Goal: Task Accomplishment & Management: Complete application form

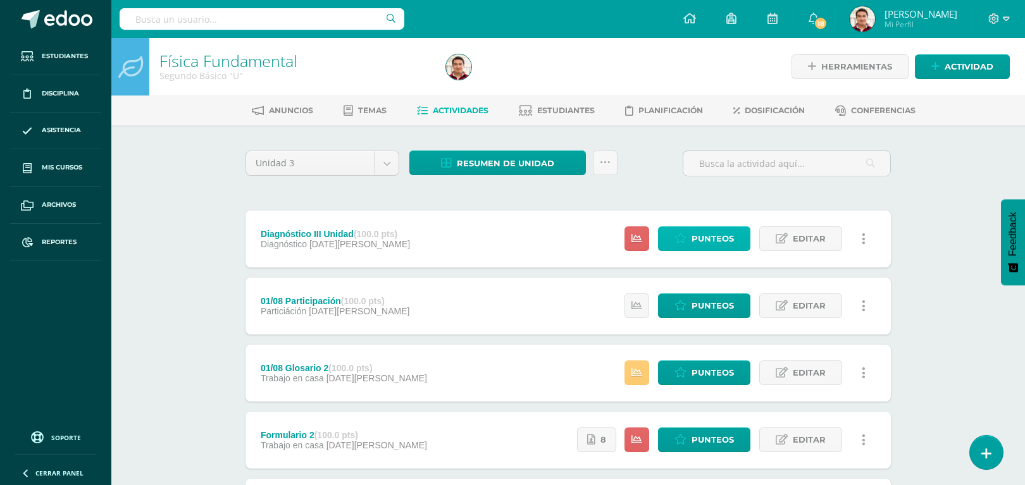
click at [685, 238] on icon at bounding box center [680, 238] width 12 height 11
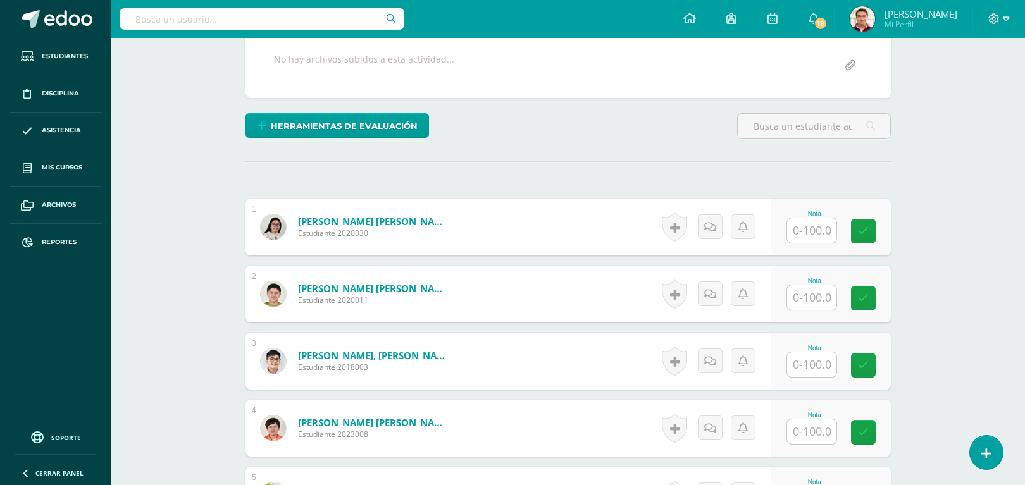
scroll to position [254, 0]
click at [801, 301] on input "text" at bounding box center [819, 297] width 51 height 25
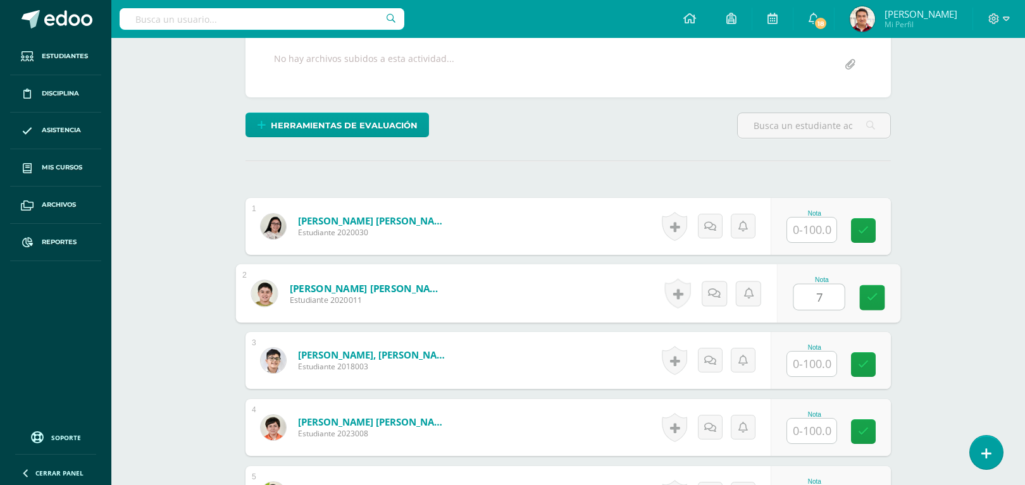
scroll to position [254, 0]
type input "70"
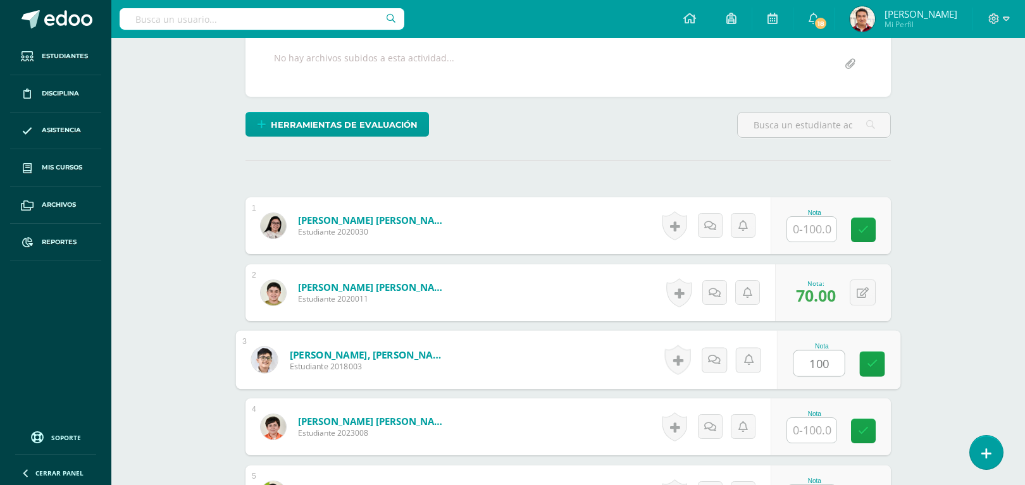
type input "100"
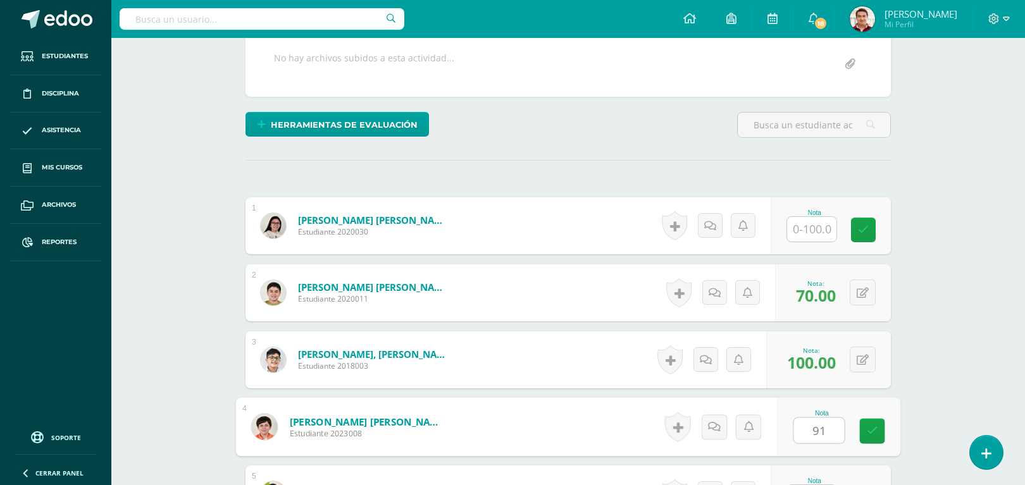
type input "91"
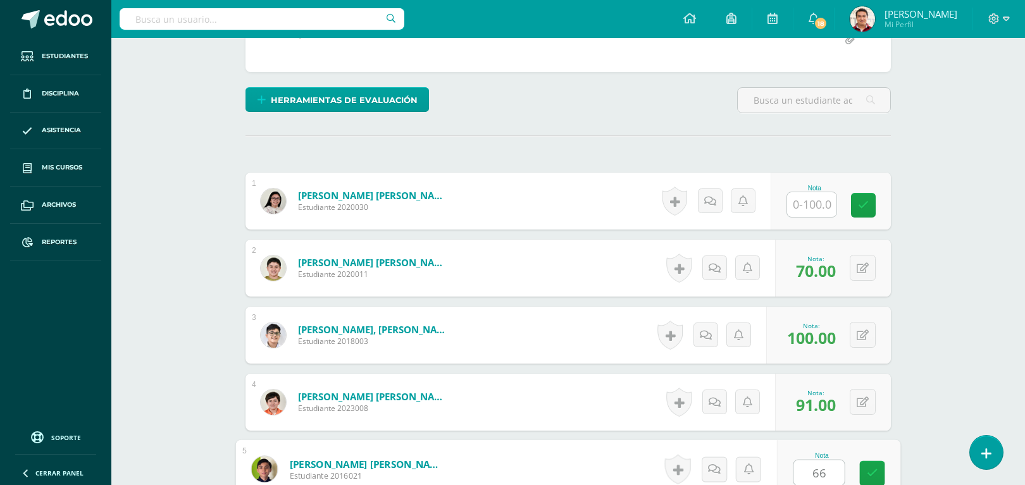
type input "66"
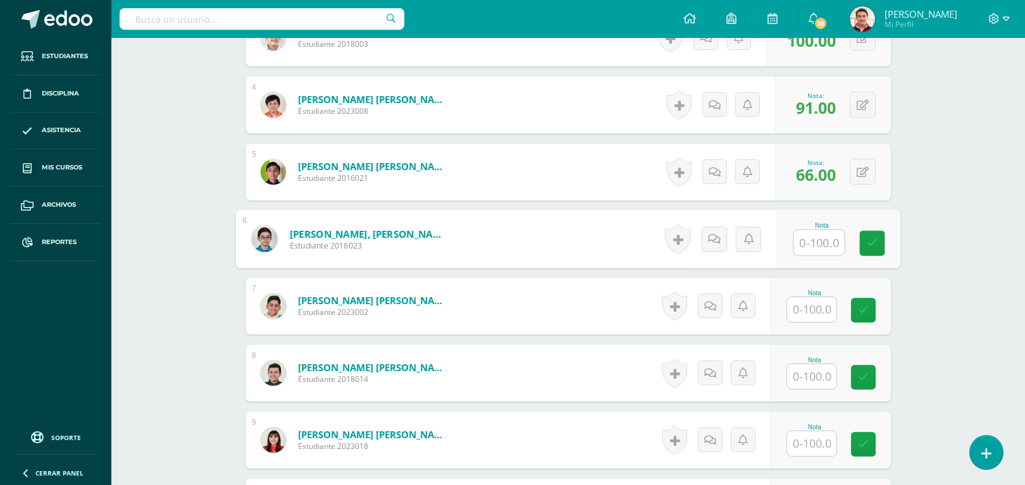
click at [813, 315] on input "text" at bounding box center [811, 309] width 49 height 25
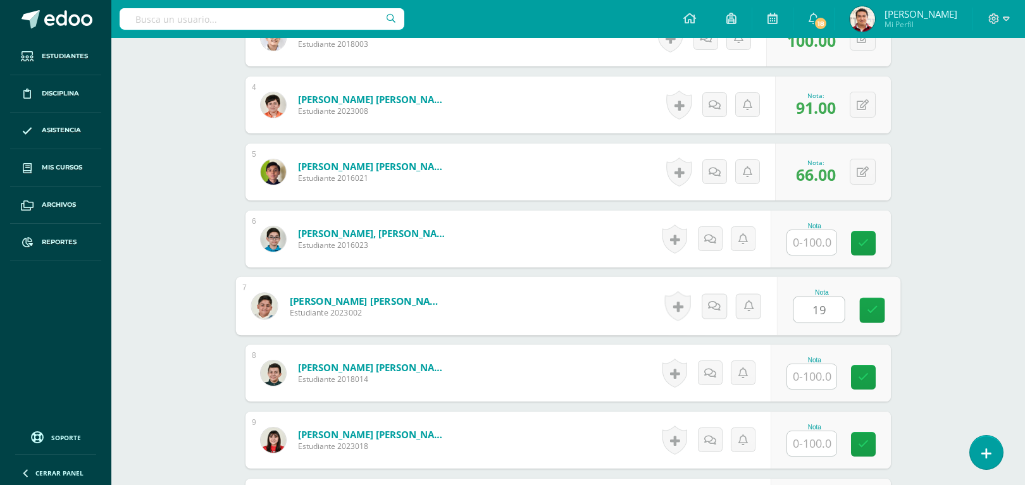
type input "19"
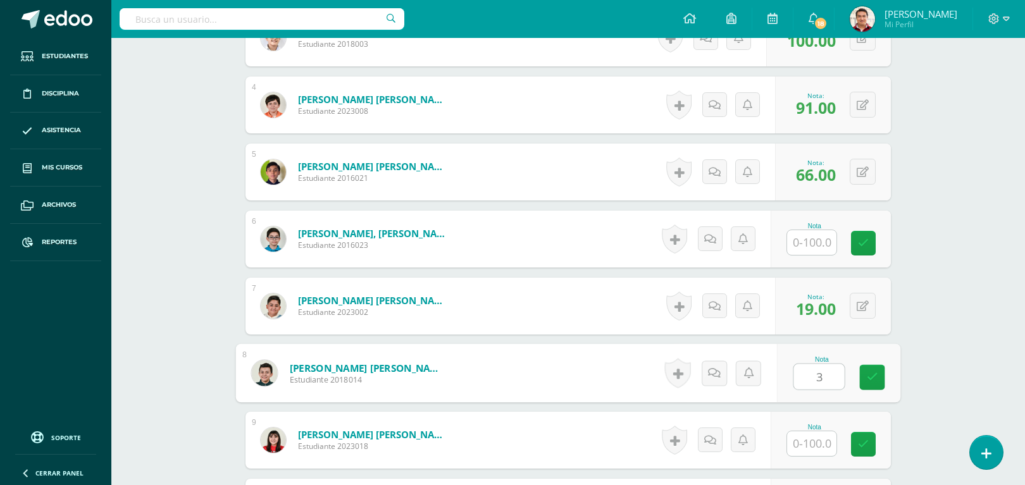
type input "32"
click at [868, 372] on icon at bounding box center [871, 377] width 11 height 11
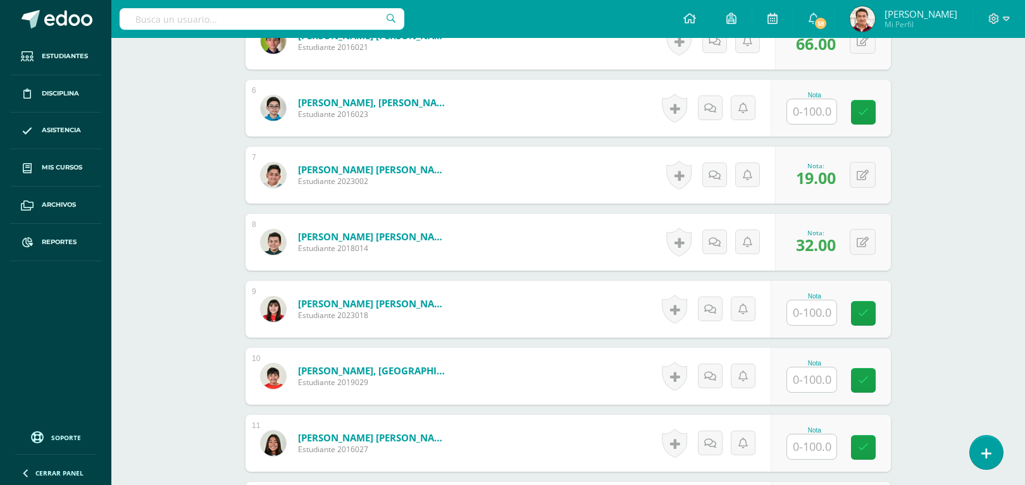
click at [813, 309] on input "text" at bounding box center [811, 312] width 49 height 25
type input "52"
click at [873, 316] on icon at bounding box center [871, 313] width 11 height 11
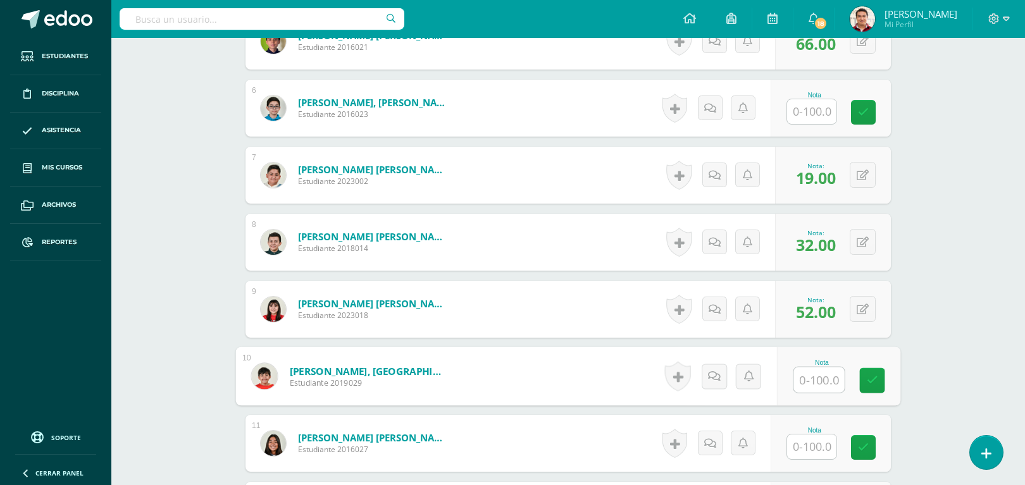
click at [806, 374] on input "text" at bounding box center [819, 379] width 51 height 25
type input "45"
click at [878, 376] on link at bounding box center [872, 380] width 25 height 25
click at [803, 431] on div "Nota" at bounding box center [814, 430] width 56 height 7
click at [801, 448] on input "text" at bounding box center [811, 446] width 49 height 25
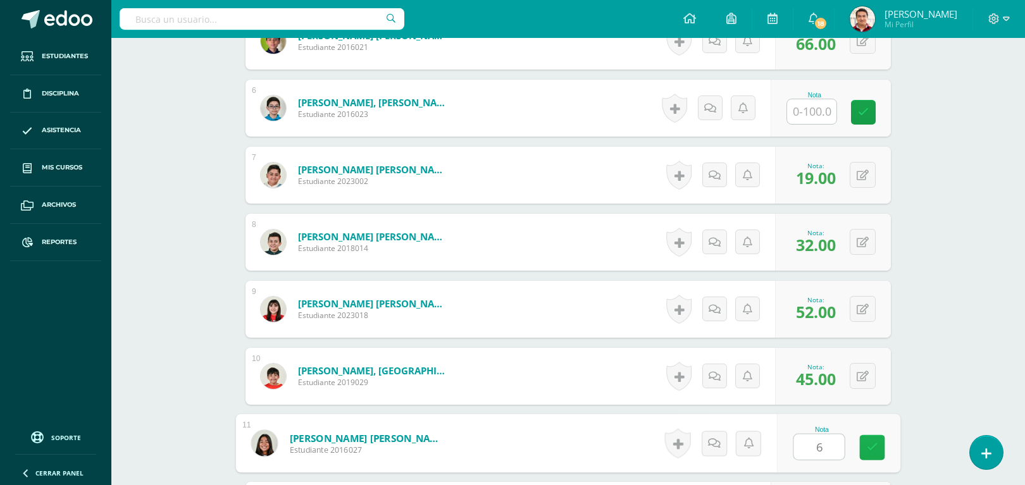
type input "64"
click at [874, 443] on icon at bounding box center [871, 447] width 11 height 11
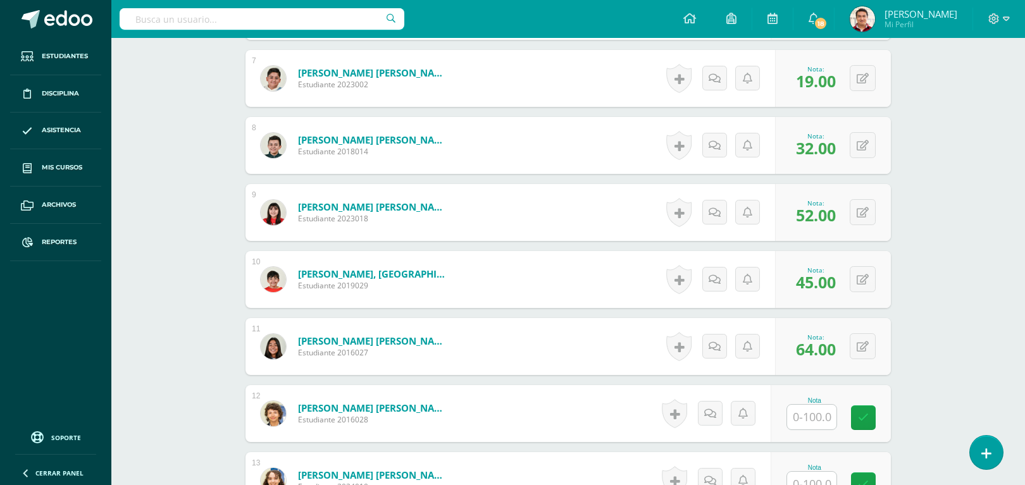
scroll to position [839, 0]
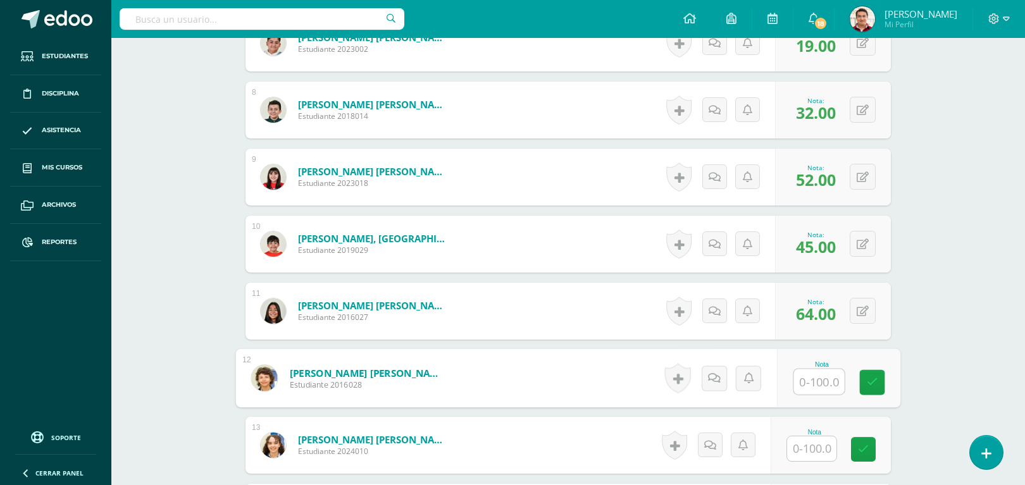
click at [823, 377] on input "text" at bounding box center [819, 381] width 51 height 25
type input "89"
click at [823, 445] on input "text" at bounding box center [811, 448] width 49 height 25
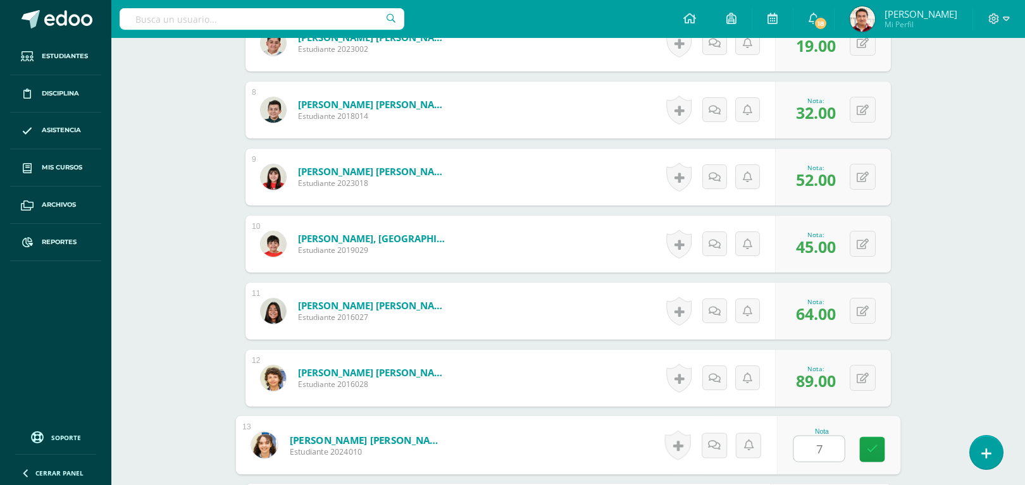
type input "75"
click at [877, 451] on link at bounding box center [872, 449] width 25 height 25
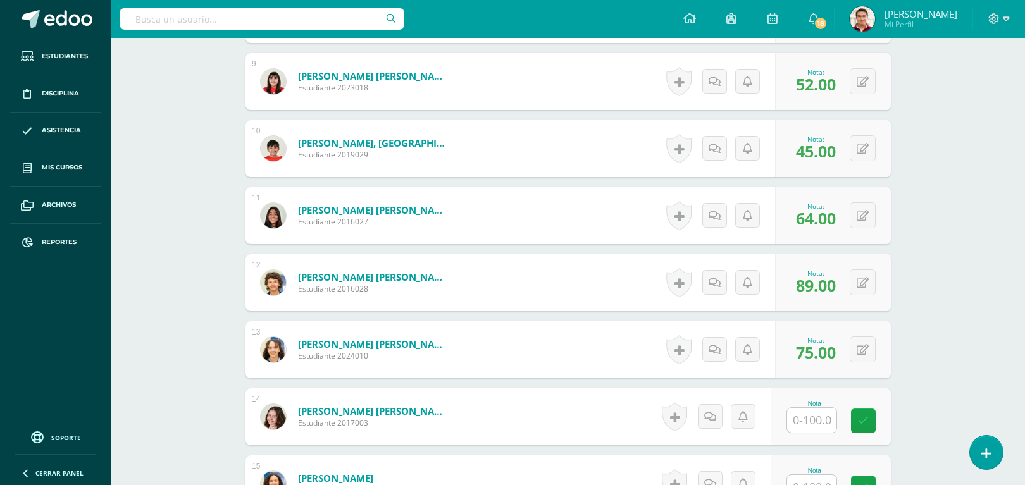
scroll to position [971, 0]
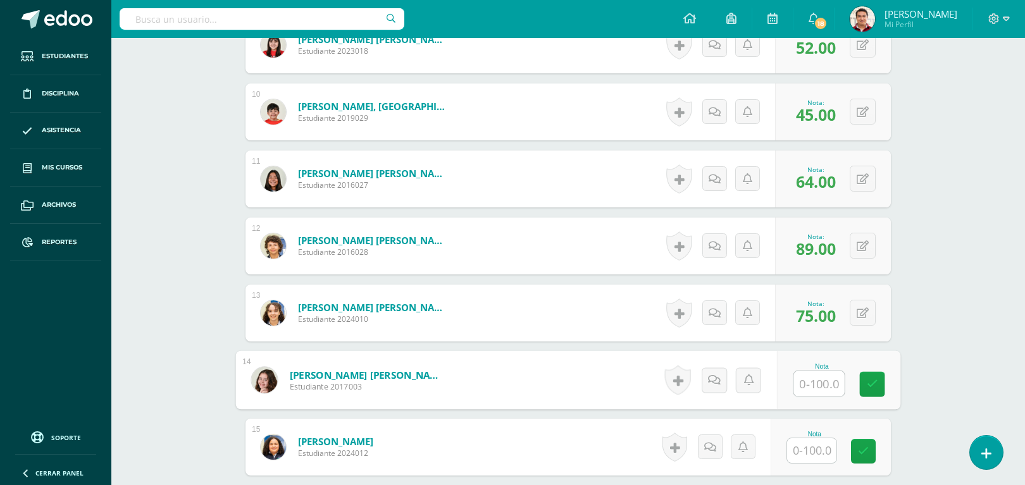
click at [830, 381] on input "text" at bounding box center [819, 383] width 51 height 25
type input "84"
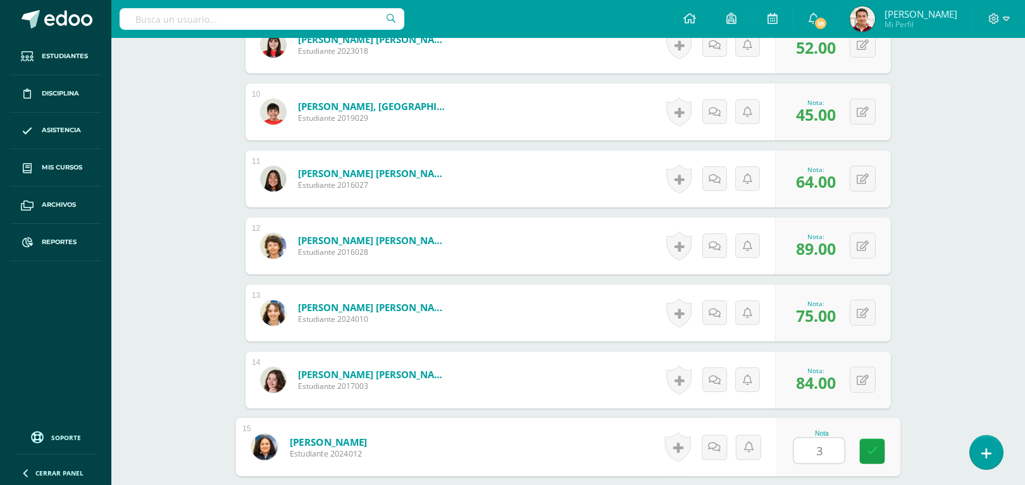
type input "36"
click at [875, 447] on icon at bounding box center [871, 451] width 11 height 11
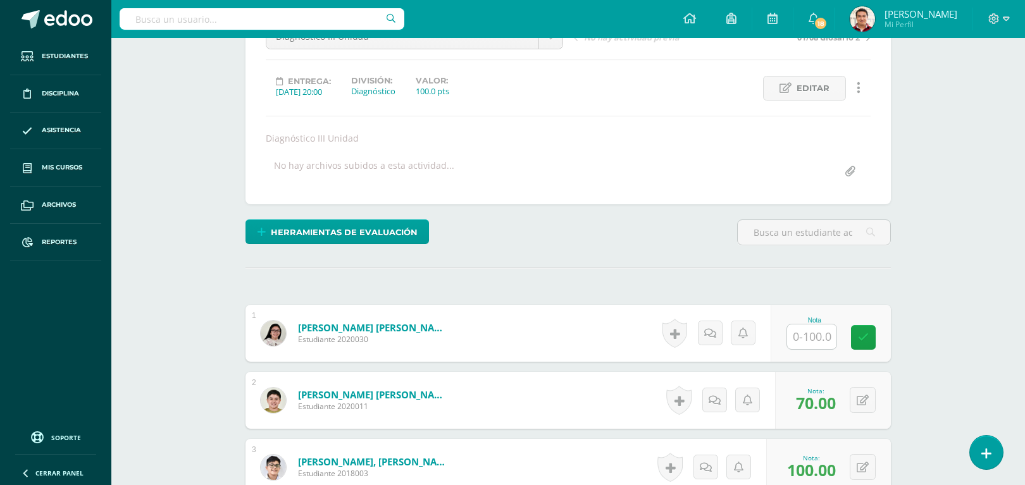
scroll to position [181, 0]
